Goal: Task Accomplishment & Management: Manage account settings

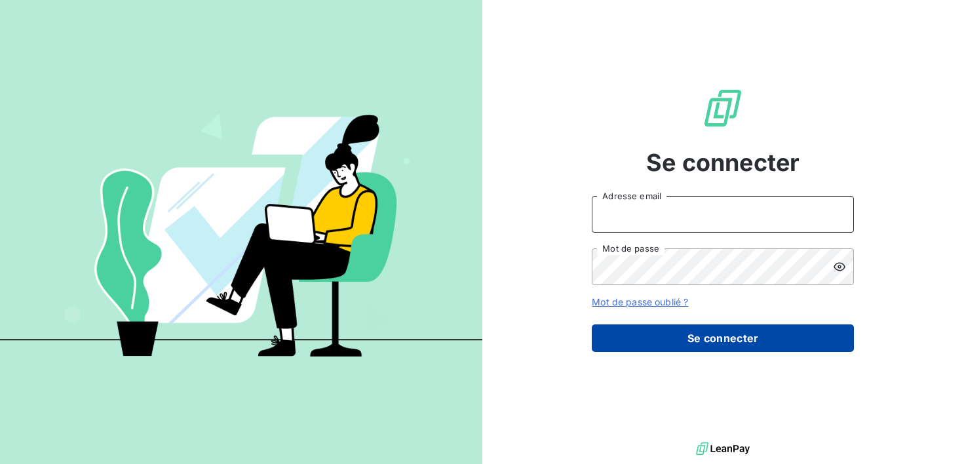
type input "[EMAIL_ADDRESS][DOMAIN_NAME]"
click at [715, 337] on button "Se connecter" at bounding box center [723, 338] width 262 height 28
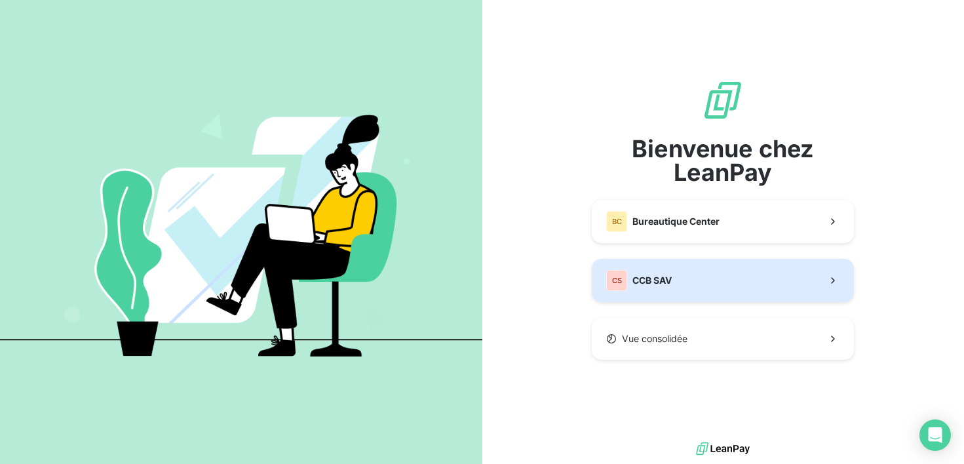
click at [698, 278] on button "CS CCB SAV" at bounding box center [723, 280] width 262 height 43
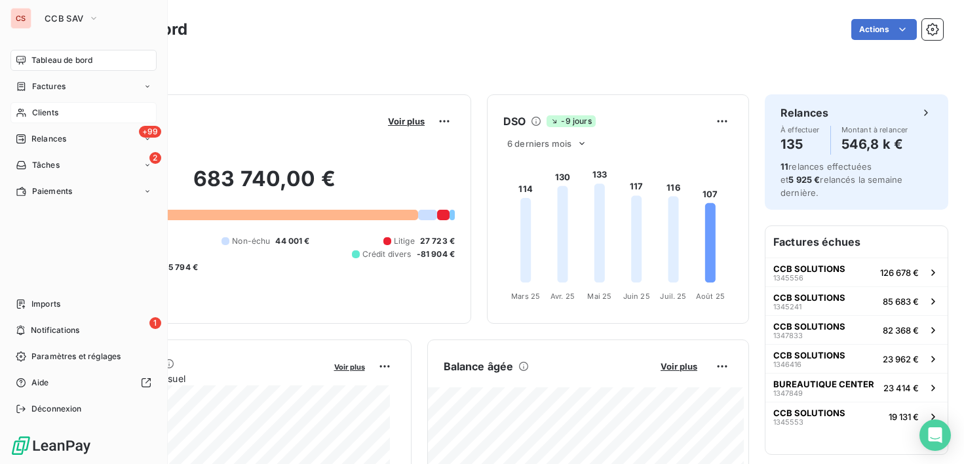
click at [39, 109] on span "Clients" at bounding box center [45, 113] width 26 height 12
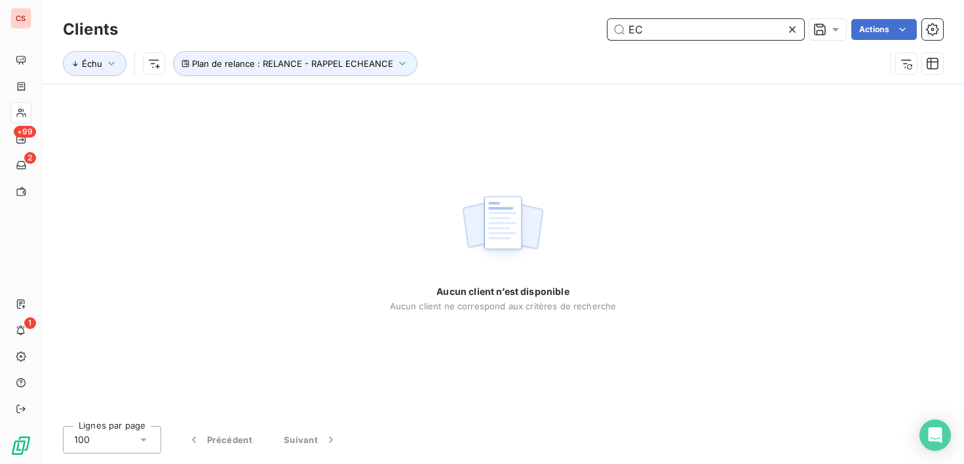
type input "E"
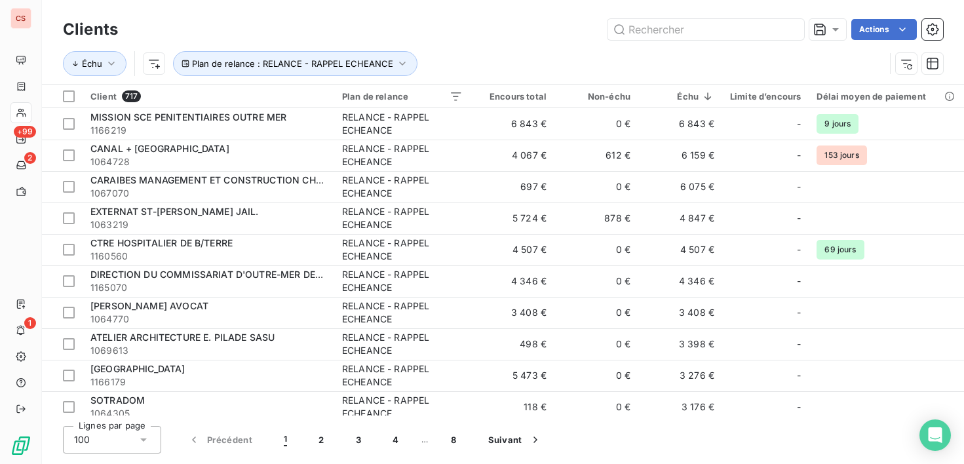
click at [565, 452] on div "Lignes par page 100 Précédent 1 2 3 4 … 8 Suivant" at bounding box center [503, 440] width 880 height 28
